Goal: Information Seeking & Learning: Learn about a topic

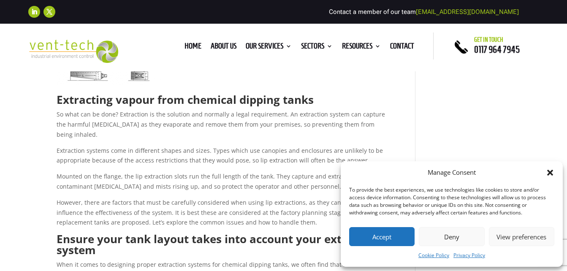
scroll to position [296, 0]
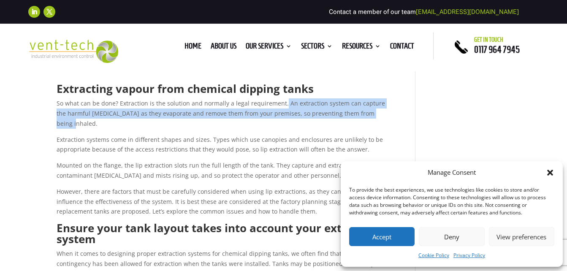
drag, startPoint x: 282, startPoint y: 104, endPoint x: 371, endPoint y: 110, distance: 89.8
click at [371, 110] on p "So what can be done? Extraction is the solution and normally a legal requiremen…" at bounding box center [224, 116] width 334 height 36
copy p "An extraction system can capture the harmful [MEDICAL_DATA] as they evaporate a…"
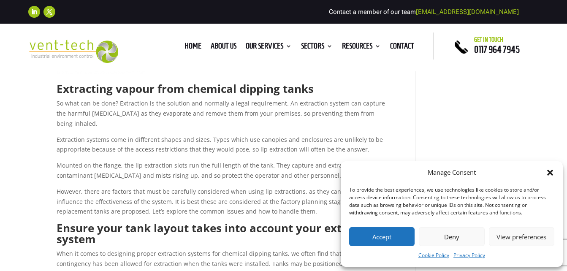
click at [185, 164] on p "Mounted on the flange, the lip extraction slots run the full length of the tank…" at bounding box center [224, 174] width 334 height 26
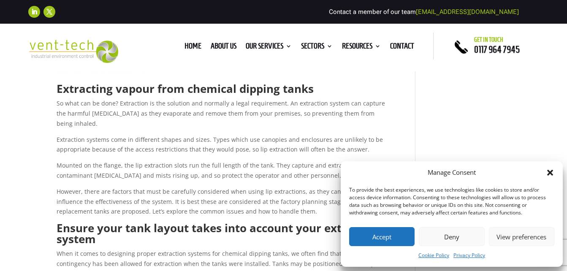
click at [552, 172] on icon "Close dialog" at bounding box center [550, 173] width 6 height 6
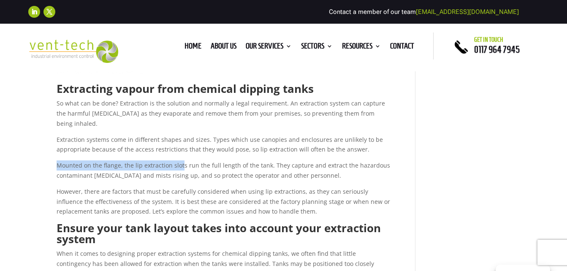
drag, startPoint x: 57, startPoint y: 153, endPoint x: 181, endPoint y: 160, distance: 124.0
click at [181, 161] on p "Mounted on the flange, the lip extraction slots run the full length of the tank…" at bounding box center [224, 174] width 334 height 26
click at [324, 167] on p "Mounted on the flange, the lip extraction slots run the full length of the tank…" at bounding box center [224, 174] width 334 height 26
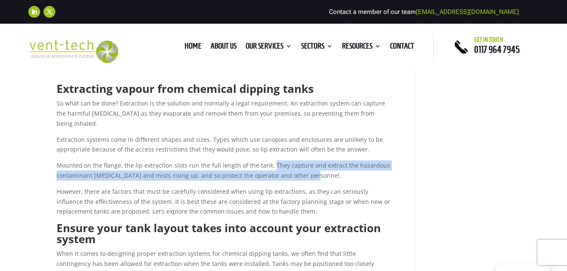
drag, startPoint x: 268, startPoint y: 155, endPoint x: 313, endPoint y: 168, distance: 46.1
click at [313, 168] on p "Mounted on the flange, the lip extraction slots run the full length of the tank…" at bounding box center [224, 174] width 334 height 26
copy p "They capture and extract the hazardous contaminant [MEDICAL_DATA] and mists ris…"
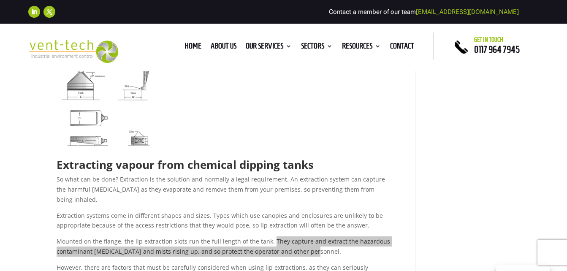
scroll to position [0, 0]
